Goal: Task Accomplishment & Management: Complete application form

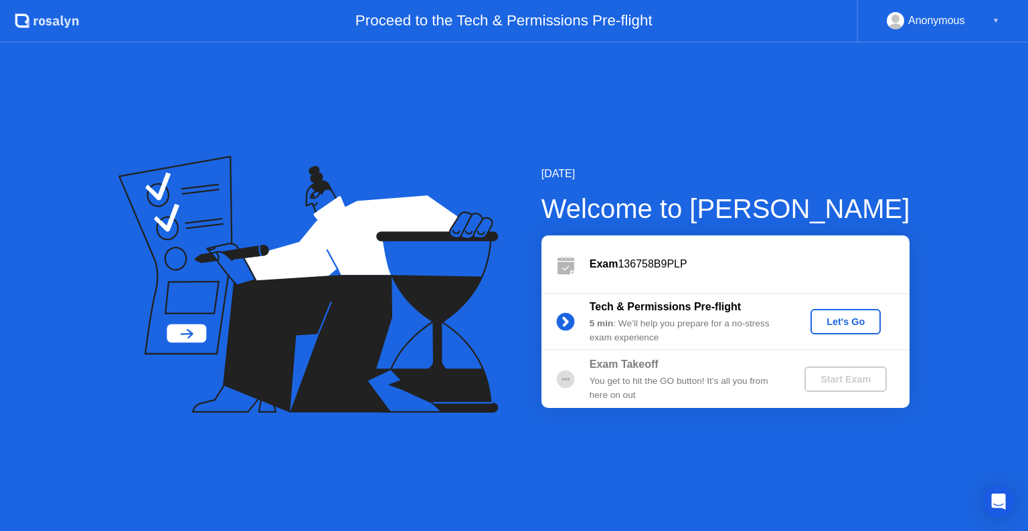
click at [849, 325] on div "Let's Go" at bounding box center [846, 322] width 60 height 11
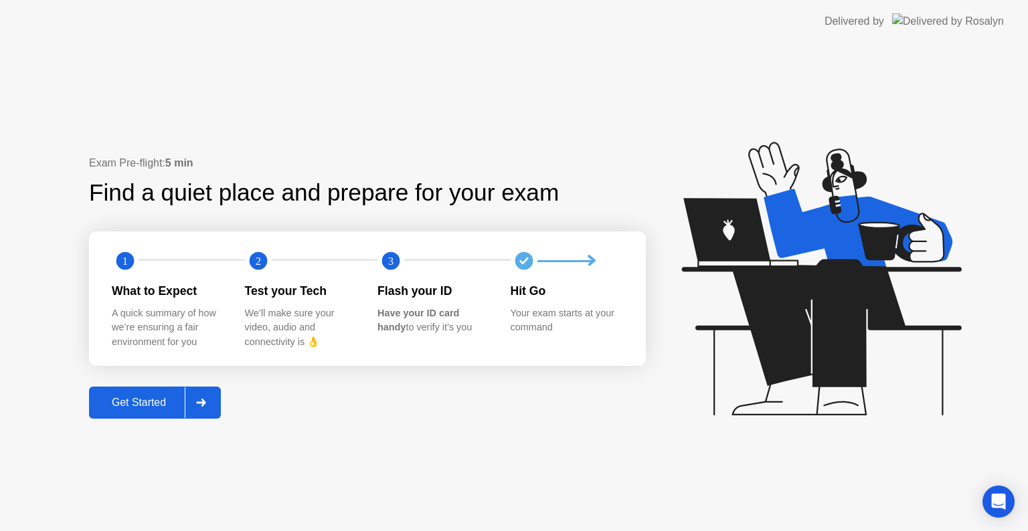
click at [157, 408] on div "Get Started" at bounding box center [139, 403] width 92 height 12
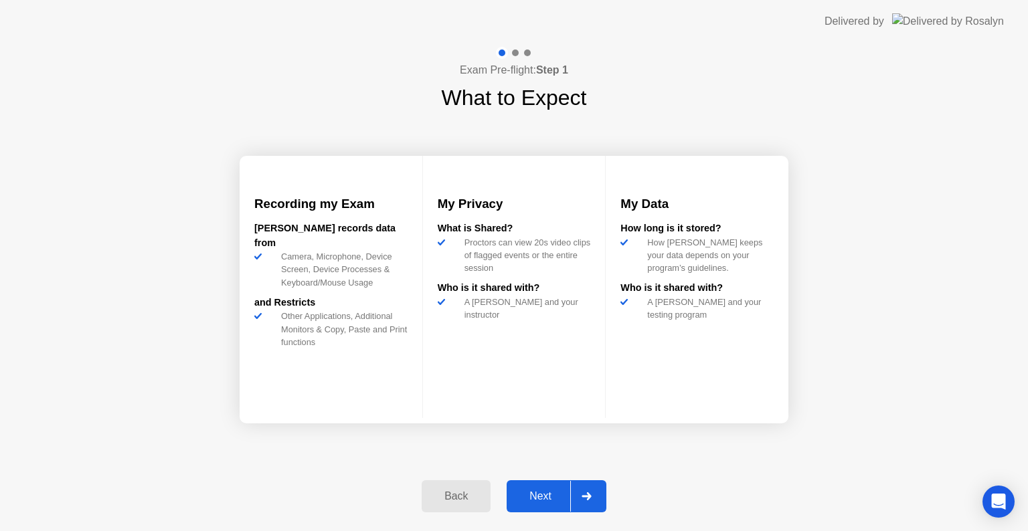
click at [519, 503] on div "Next" at bounding box center [541, 497] width 60 height 12
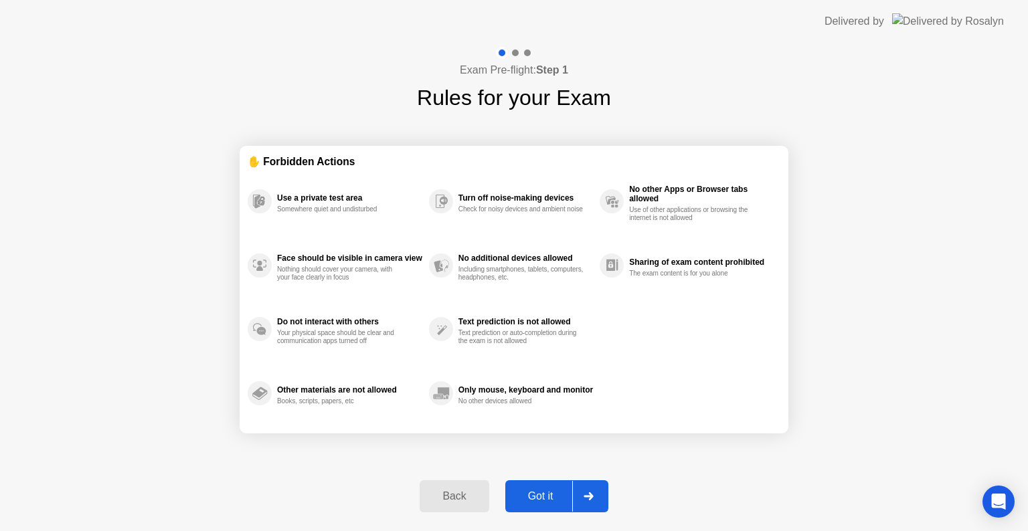
click at [519, 503] on div "Got it" at bounding box center [540, 497] width 63 height 12
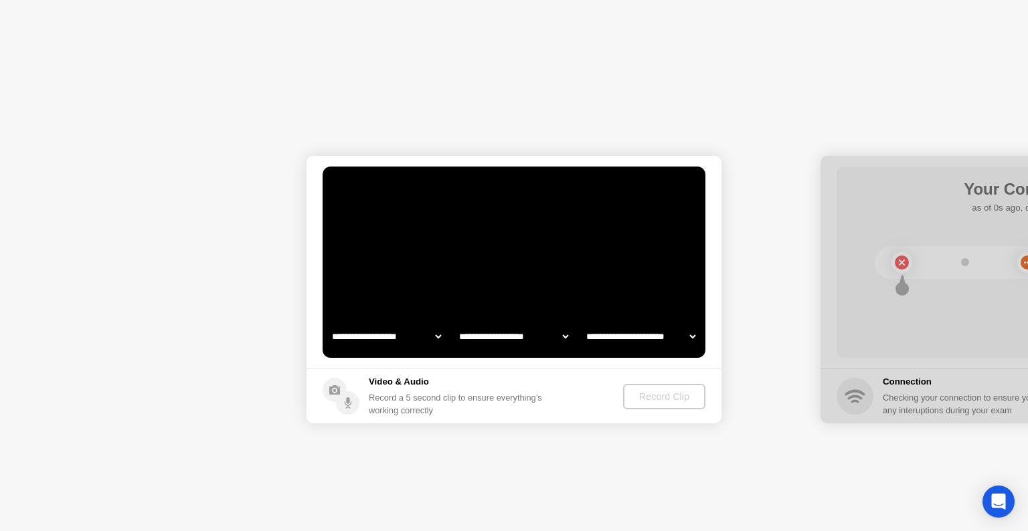
select select "**********"
select select "*******"
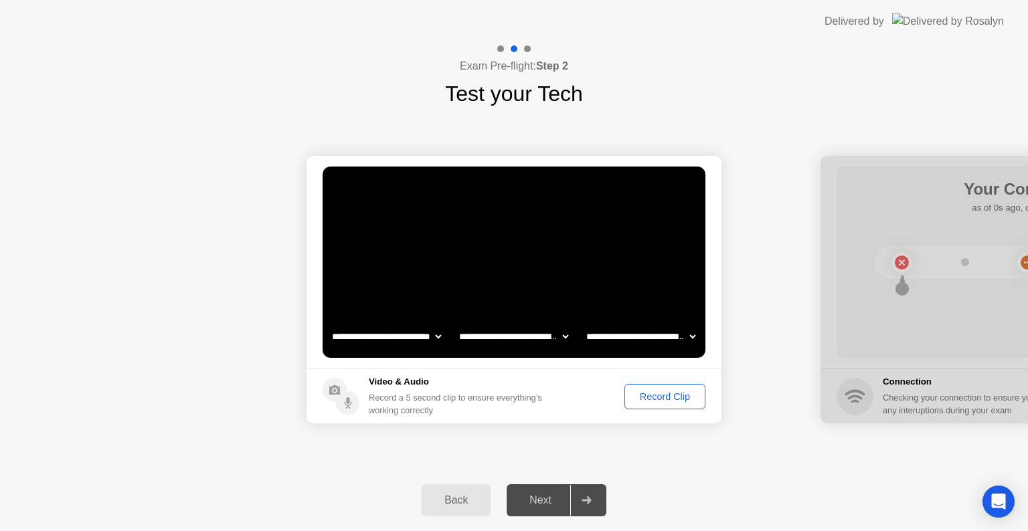
click at [683, 396] on div "Record Clip" at bounding box center [665, 396] width 72 height 11
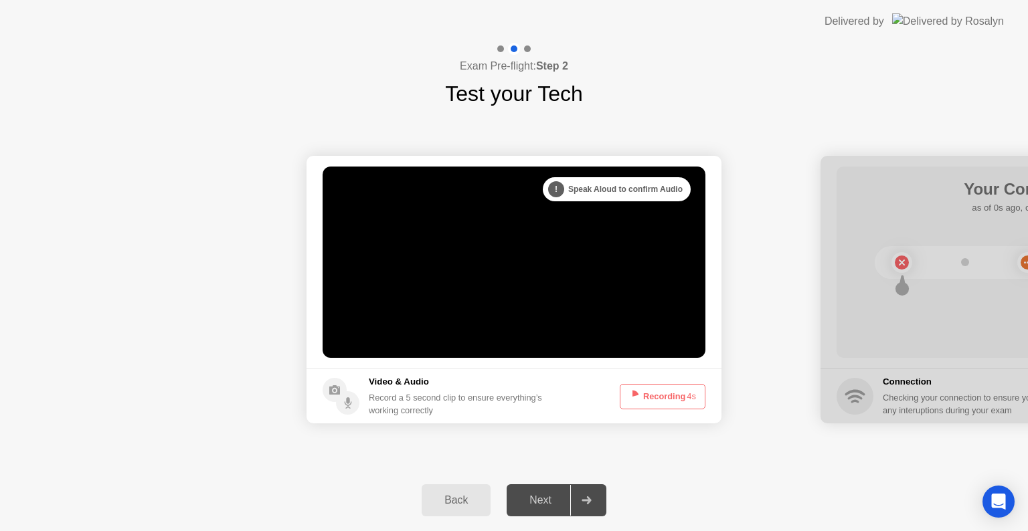
drag, startPoint x: 669, startPoint y: 404, endPoint x: 611, endPoint y: 422, distance: 60.5
click at [611, 422] on footer "Video & Audio Record a 5 second clip to ensure everything’s working correctly R…" at bounding box center [513, 396] width 415 height 55
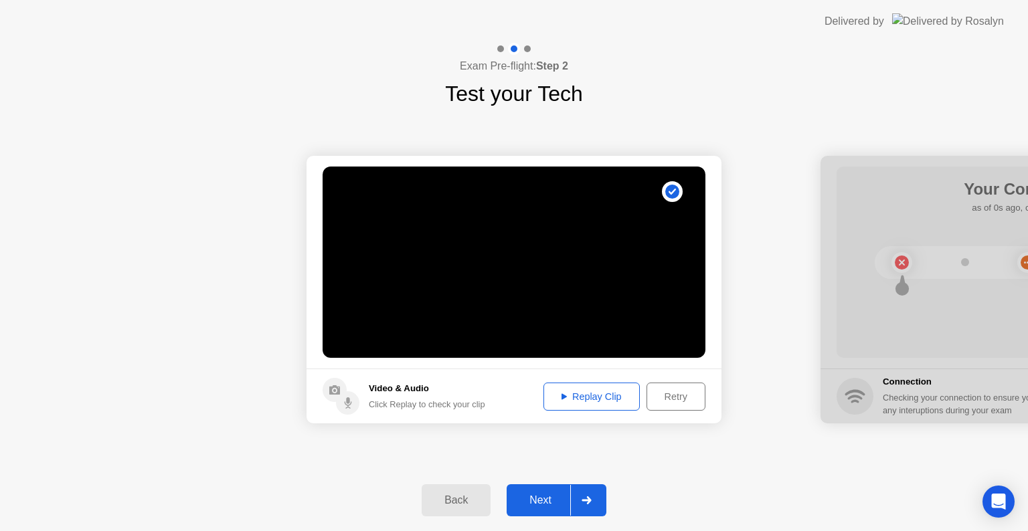
click at [531, 495] on div "Next" at bounding box center [541, 501] width 60 height 12
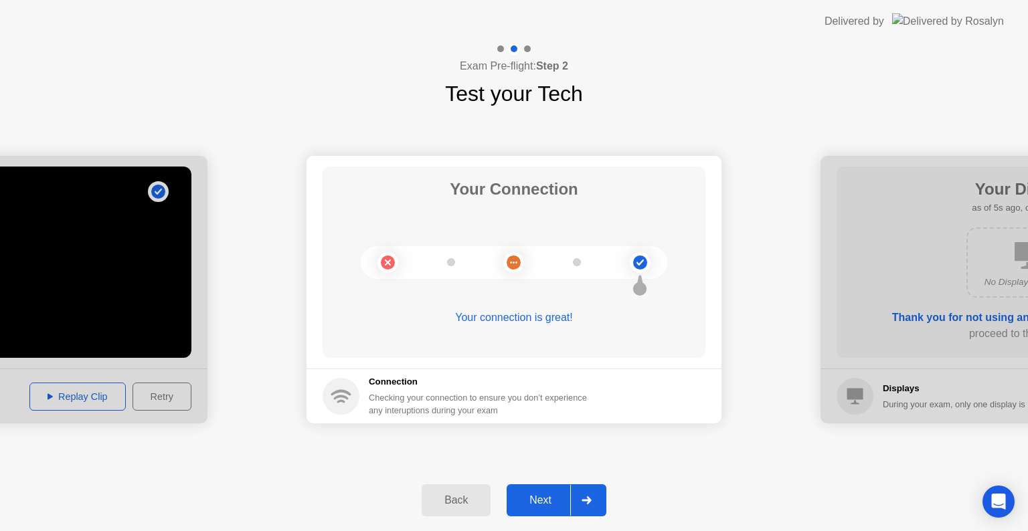
click at [522, 495] on div "Next" at bounding box center [541, 501] width 60 height 12
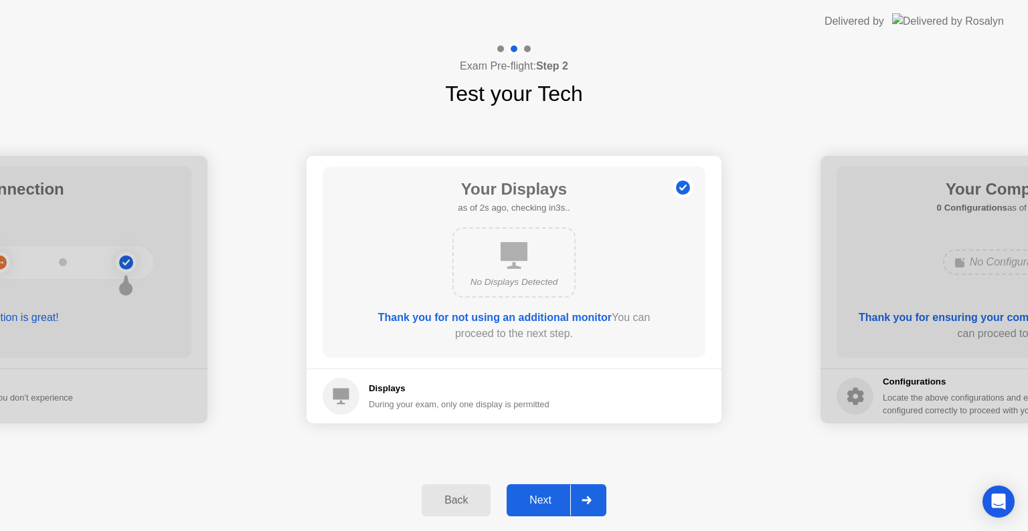
click at [564, 500] on div "Next" at bounding box center [541, 501] width 60 height 12
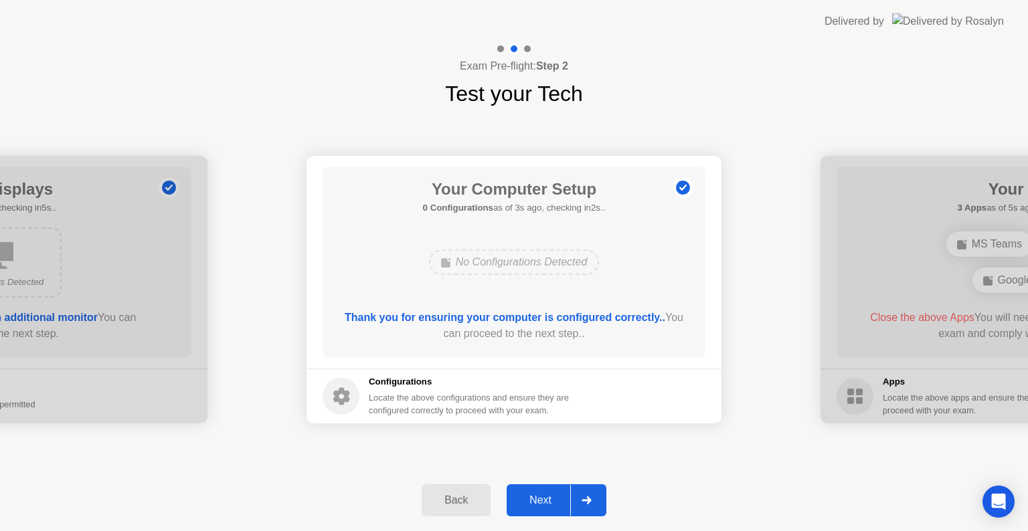
click at [563, 500] on div "Next" at bounding box center [541, 501] width 60 height 12
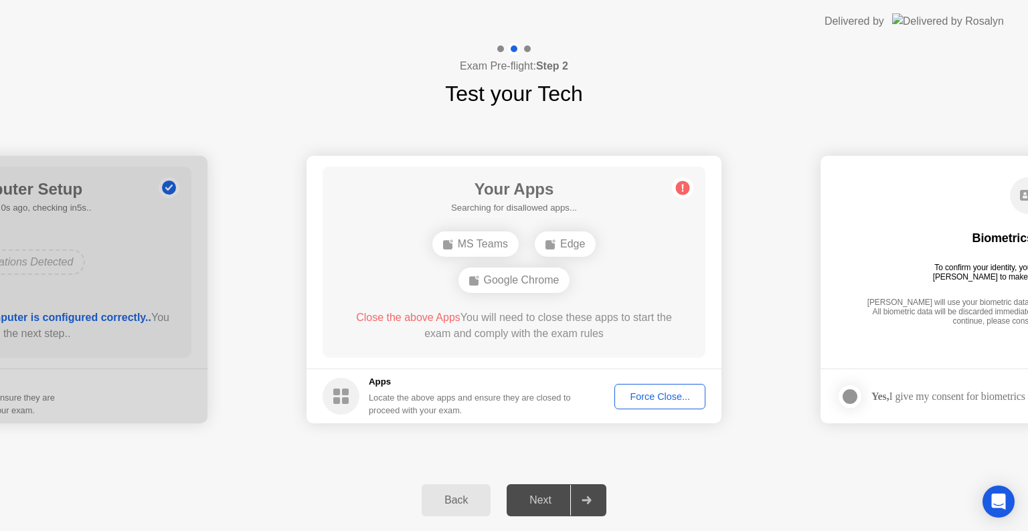
click at [676, 391] on div "Force Close..." at bounding box center [660, 396] width 82 height 11
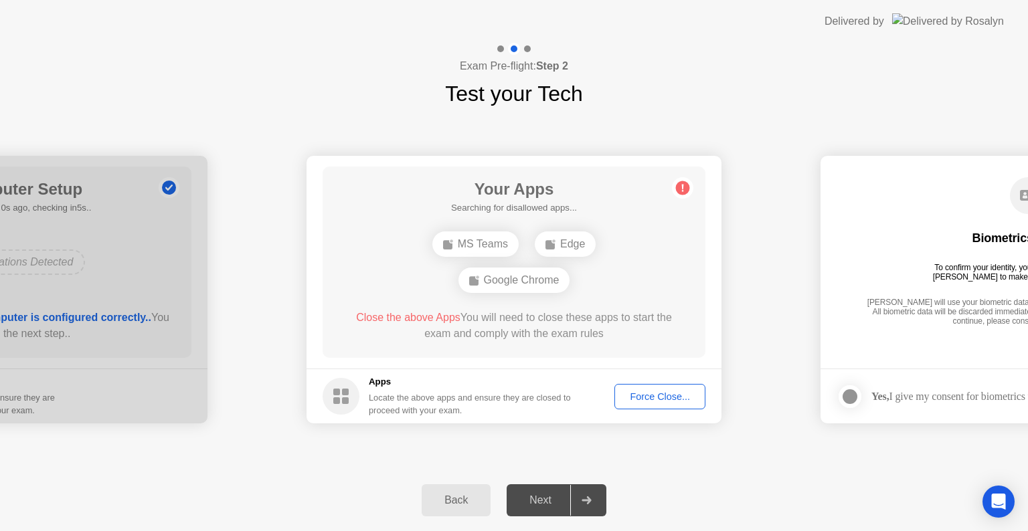
click at [553, 505] on div "Next" at bounding box center [541, 501] width 60 height 12
click at [625, 400] on div "Force Close..." at bounding box center [660, 396] width 82 height 11
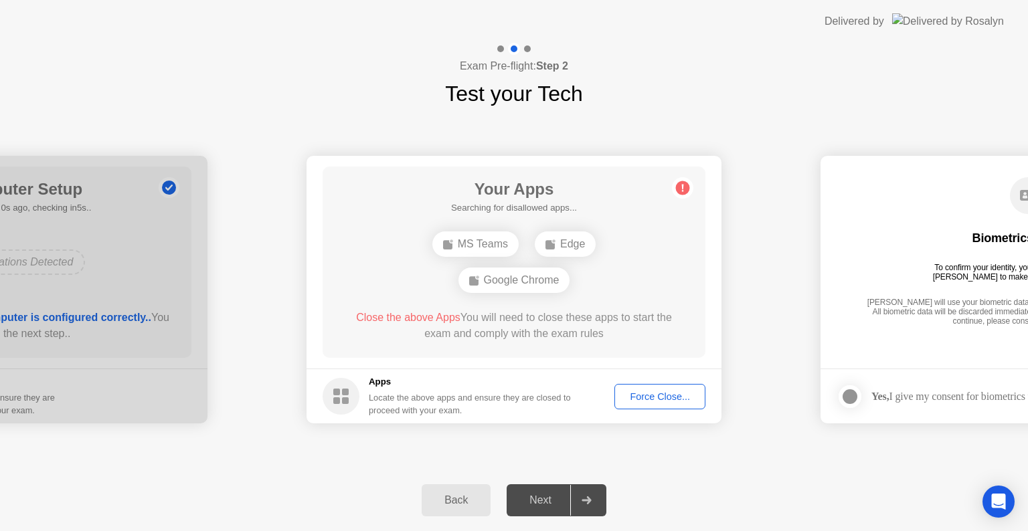
click at [549, 497] on div "Next" at bounding box center [541, 501] width 60 height 12
click at [596, 511] on div at bounding box center [586, 500] width 32 height 31
click at [535, 519] on div "Back Next" at bounding box center [514, 501] width 1028 height 62
click at [627, 393] on div "Force Close..." at bounding box center [660, 396] width 82 height 11
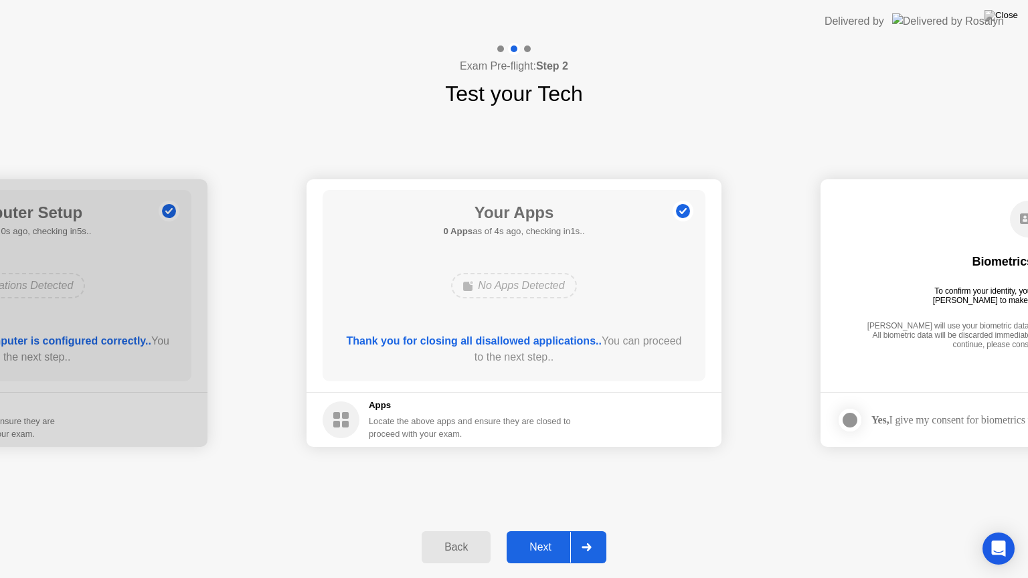
click at [533, 531] on div "Next" at bounding box center [541, 547] width 60 height 12
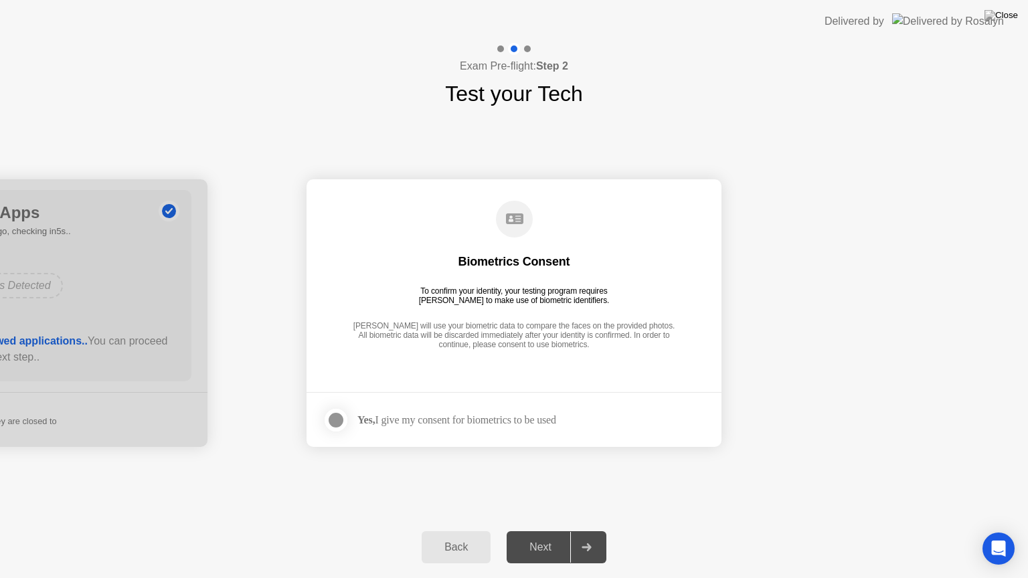
click at [332, 419] on div at bounding box center [336, 420] width 16 height 16
click at [515, 531] on div "Next" at bounding box center [541, 547] width 60 height 12
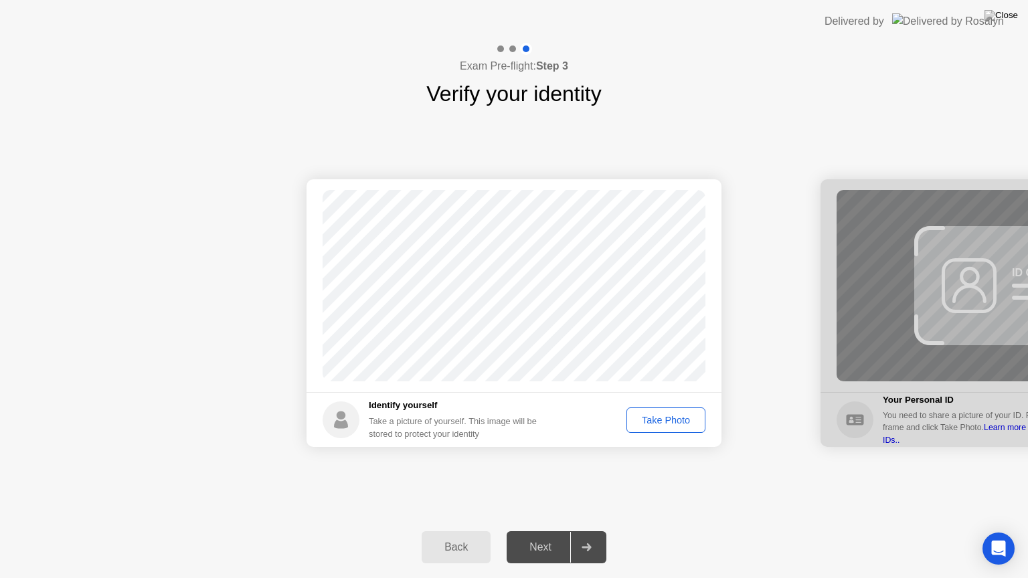
click at [659, 417] on div "Take Photo" at bounding box center [666, 420] width 70 height 11
click at [574, 531] on div at bounding box center [586, 547] width 32 height 31
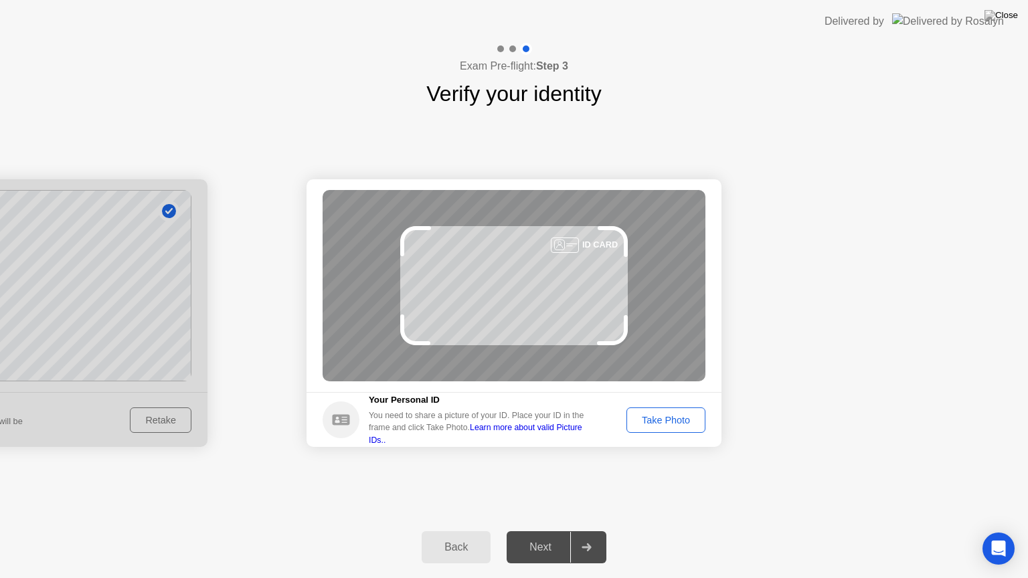
click at [637, 415] on div "Take Photo" at bounding box center [666, 420] width 70 height 11
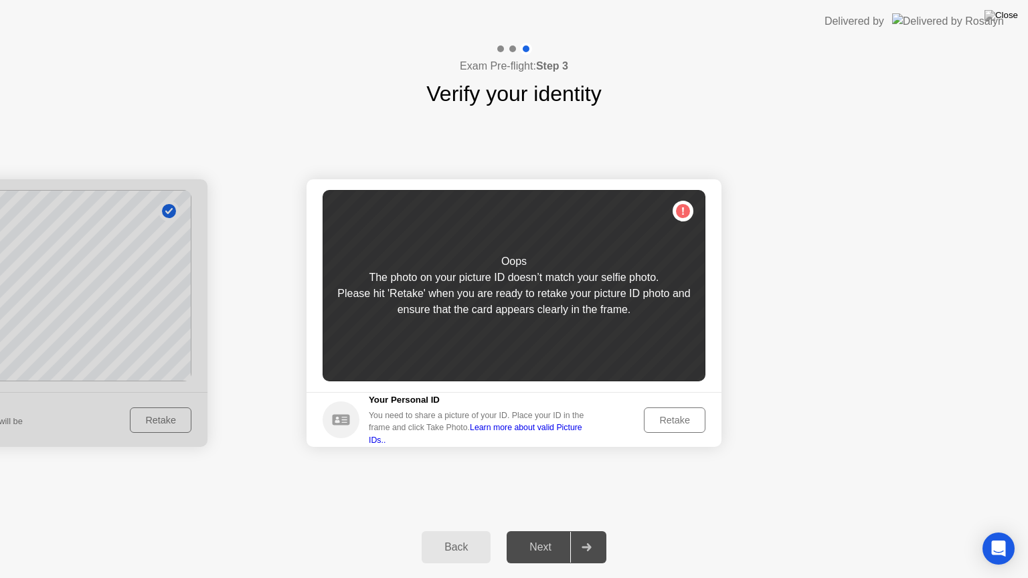
click at [653, 418] on div "Retake" at bounding box center [674, 420] width 52 height 11
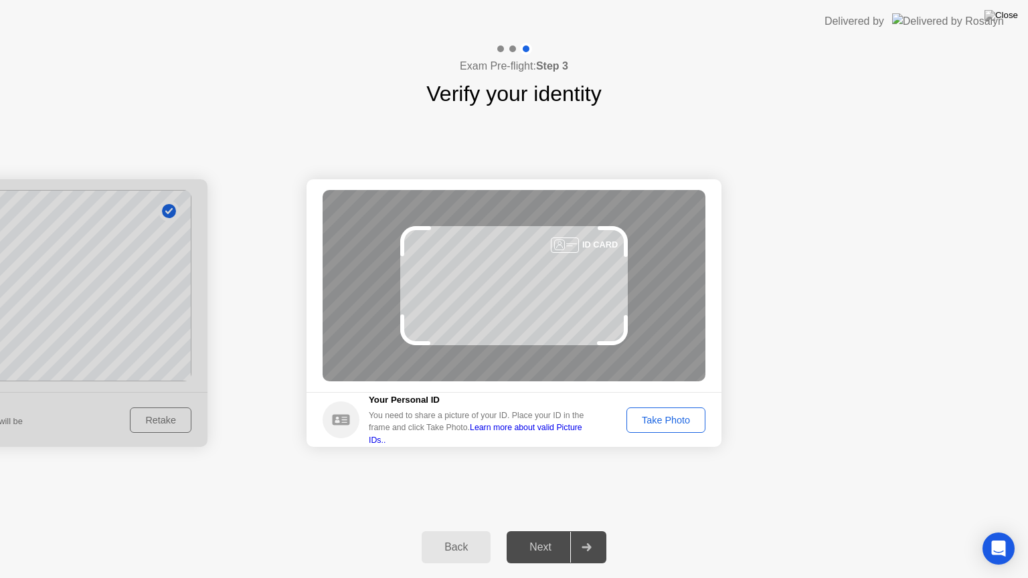
click at [650, 410] on button "Take Photo" at bounding box center [665, 420] width 79 height 25
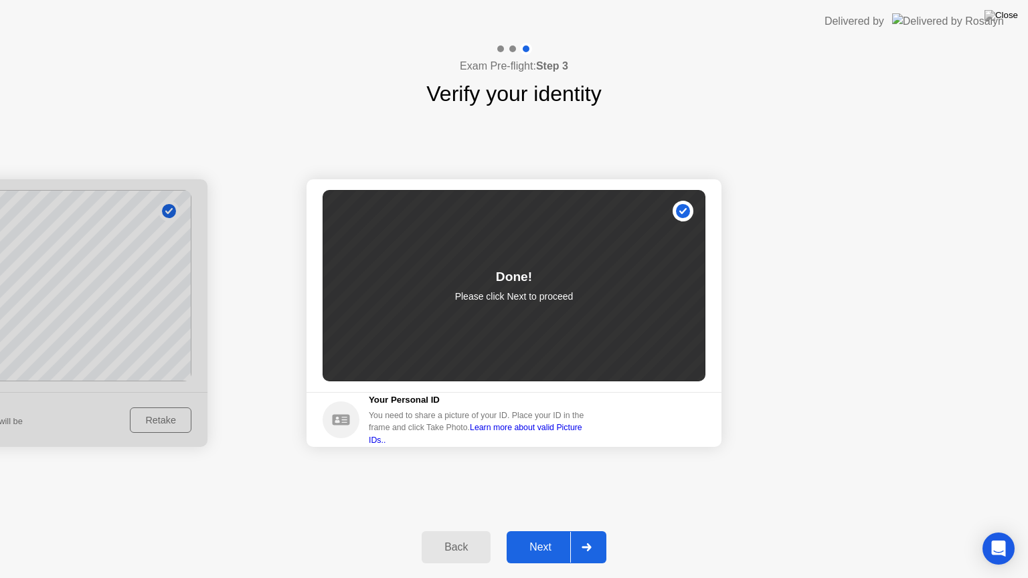
click at [525, 531] on button "Next" at bounding box center [557, 547] width 100 height 32
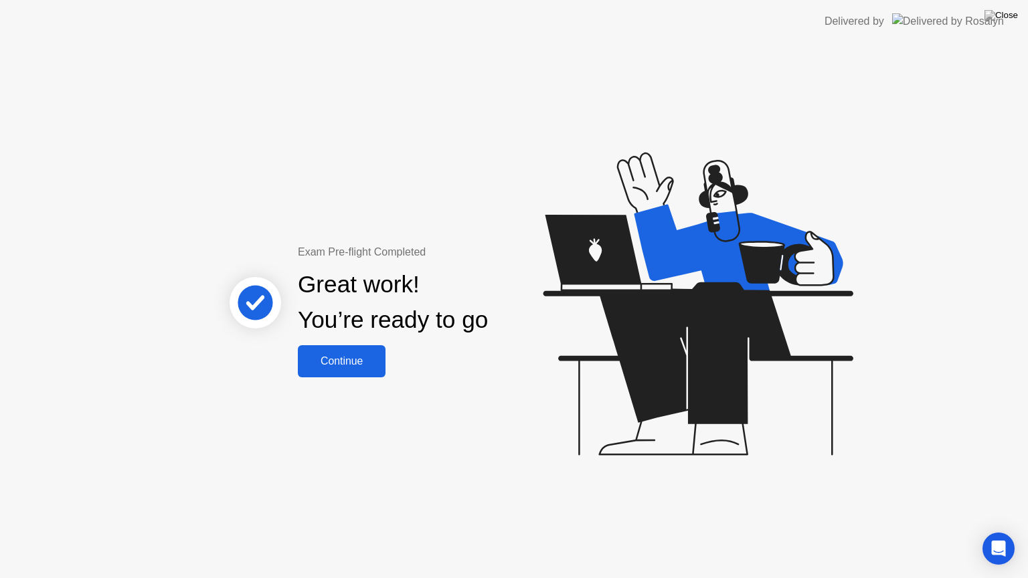
click at [321, 353] on button "Continue" at bounding box center [342, 361] width 88 height 32
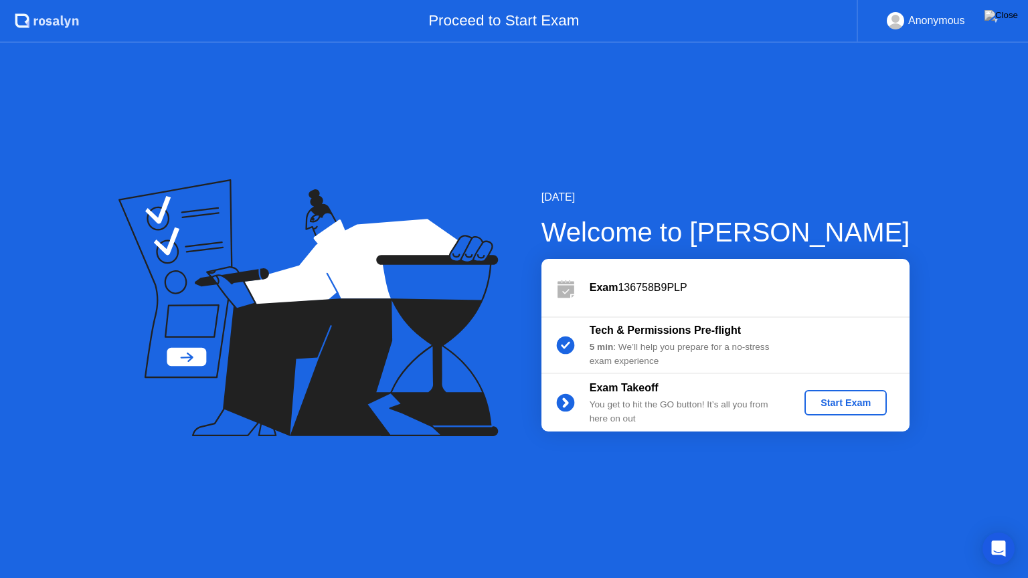
click at [821, 400] on div "Start Exam" at bounding box center [846, 403] width 72 height 11
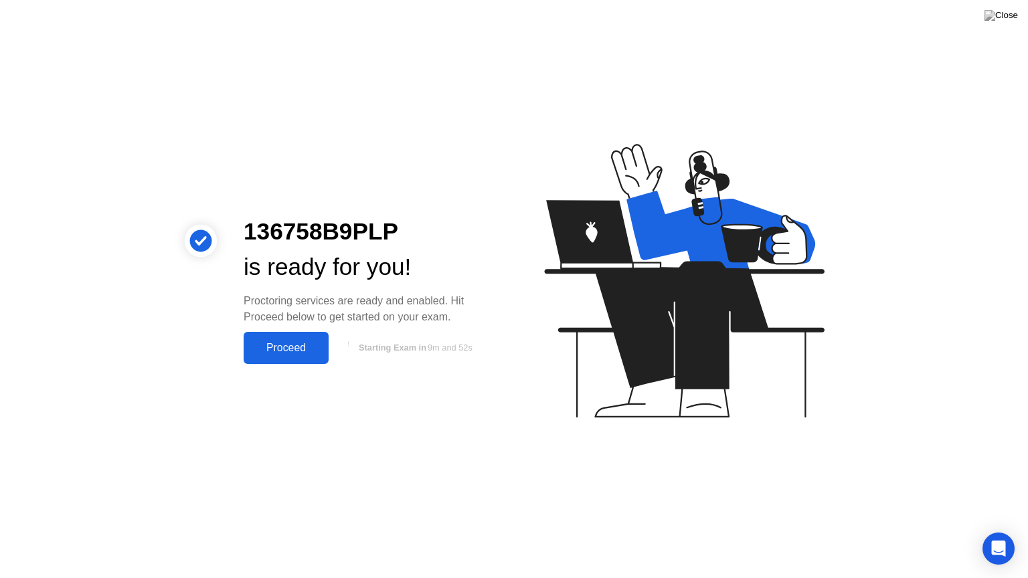
click at [319, 332] on button "Proceed" at bounding box center [286, 348] width 85 height 32
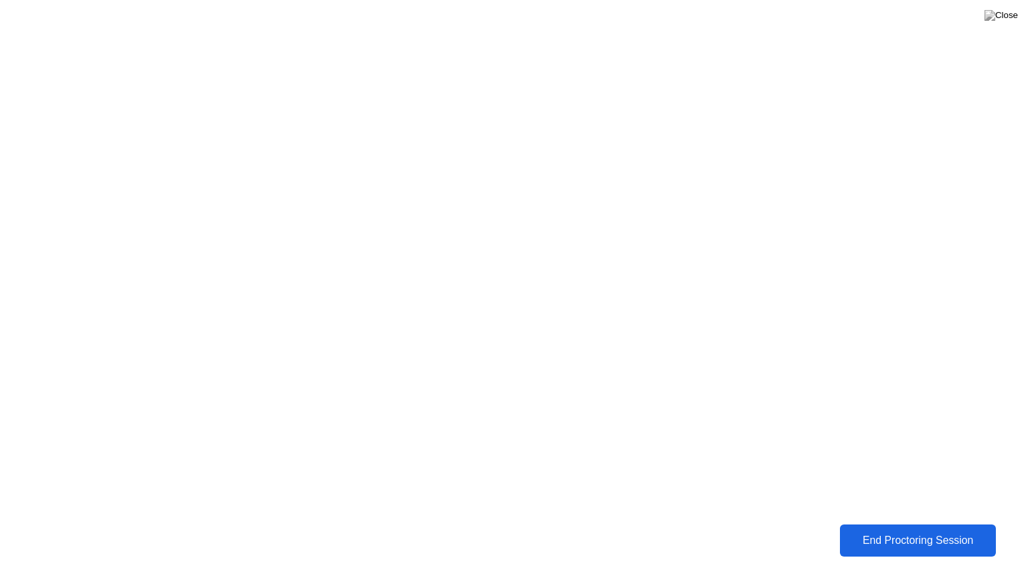
click at [869, 531] on div "End Proctoring Session" at bounding box center [918, 541] width 148 height 12
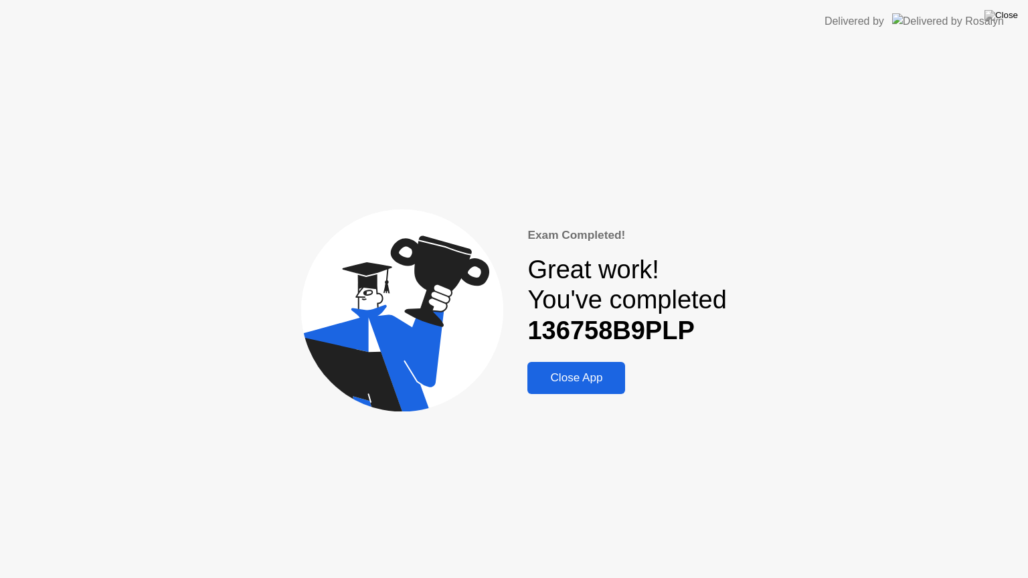
click at [567, 376] on div "Close App" at bounding box center [576, 377] width 90 height 13
